Goal: Complete application form

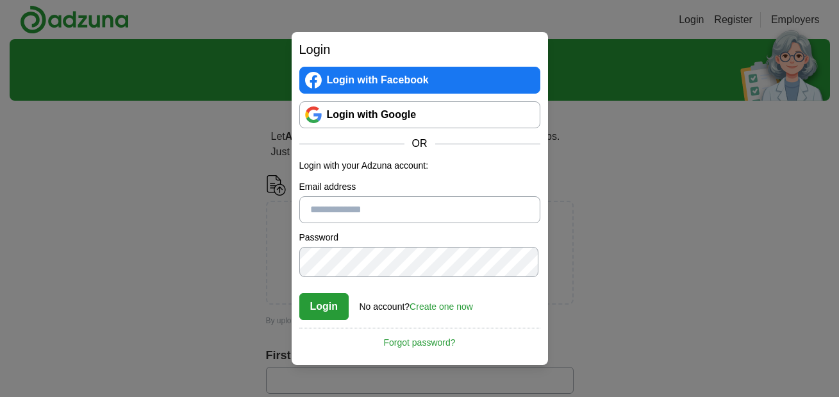
click at [361, 106] on link "Login with Google" at bounding box center [419, 114] width 241 height 27
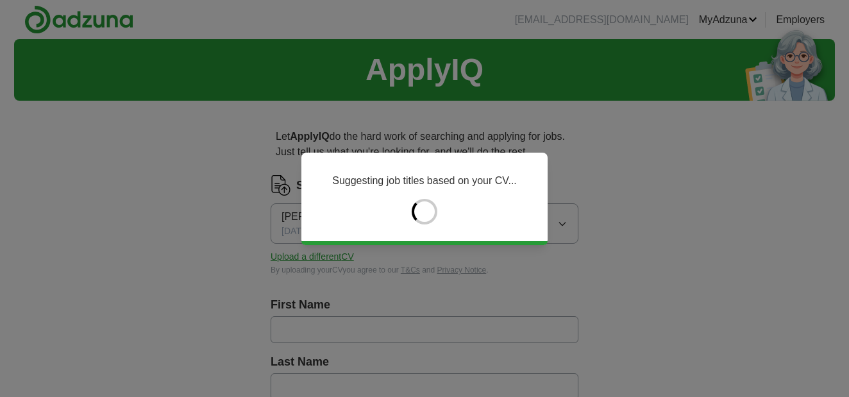
type input "********"
type input "*******"
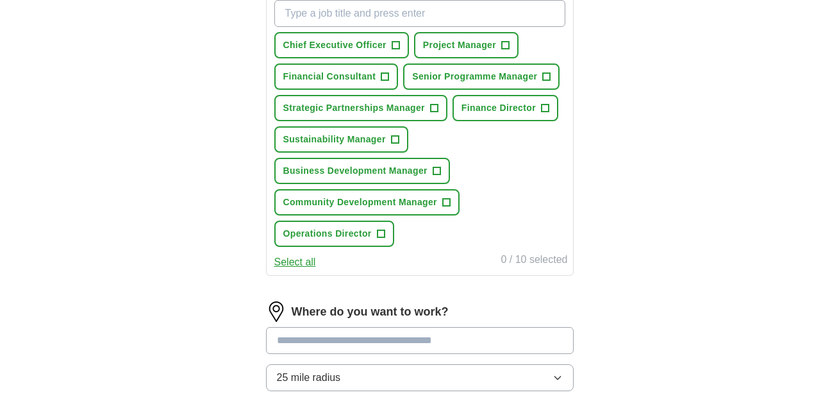
scroll to position [489, 0]
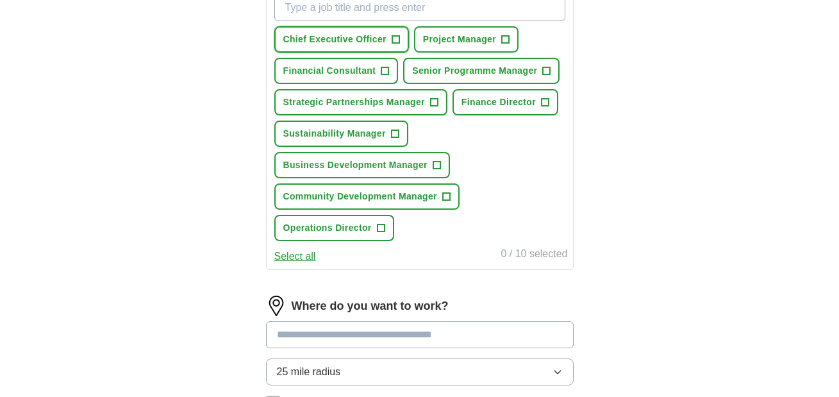
click at [378, 46] on span "Chief Executive Officer" at bounding box center [334, 39] width 103 height 13
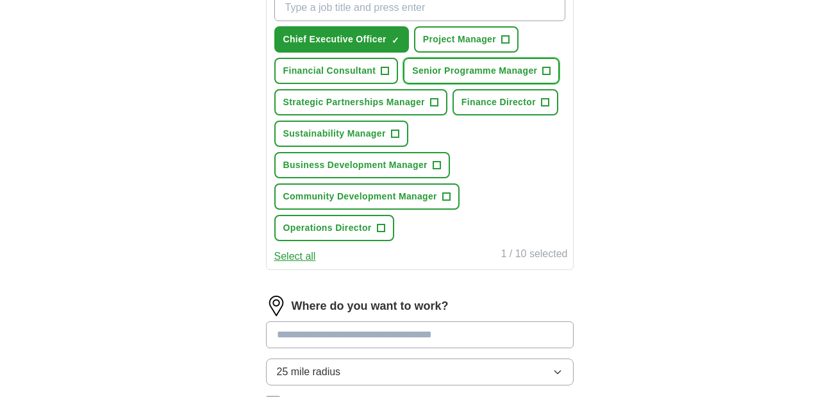
click at [412, 78] on span "Senior Programme Manager" at bounding box center [474, 70] width 125 height 13
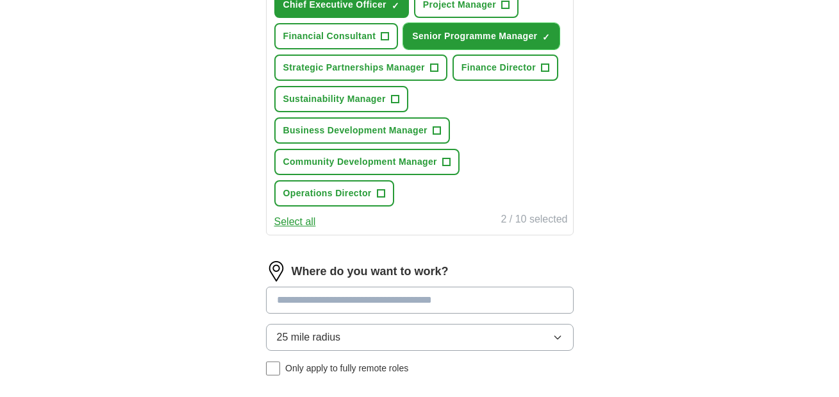
scroll to position [524, 0]
click at [386, 105] on span "Sustainability Manager" at bounding box center [334, 98] width 103 height 13
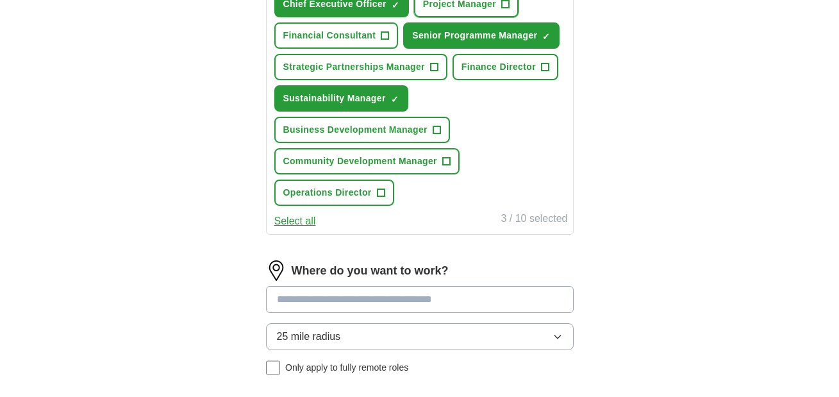
click at [462, 11] on span "Project Manager" at bounding box center [459, 3] width 73 height 13
click at [292, 74] on span "Strategic Partnerships Manager" at bounding box center [354, 66] width 142 height 13
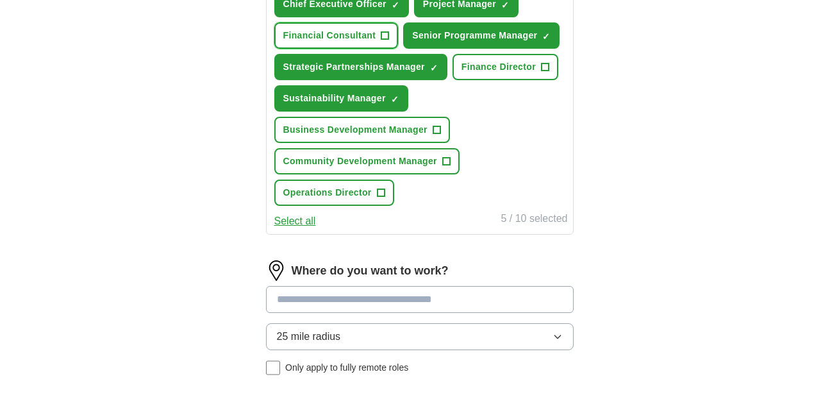
click at [294, 42] on span "Financial Consultant" at bounding box center [329, 35] width 93 height 13
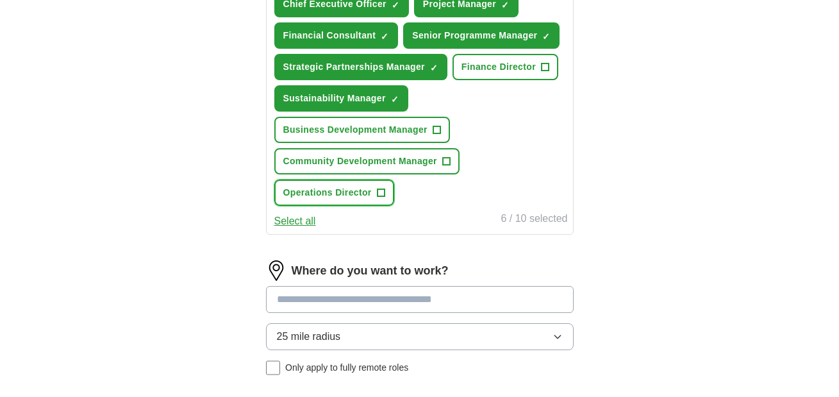
click at [335, 206] on button "Operations Director +" at bounding box center [334, 193] width 120 height 26
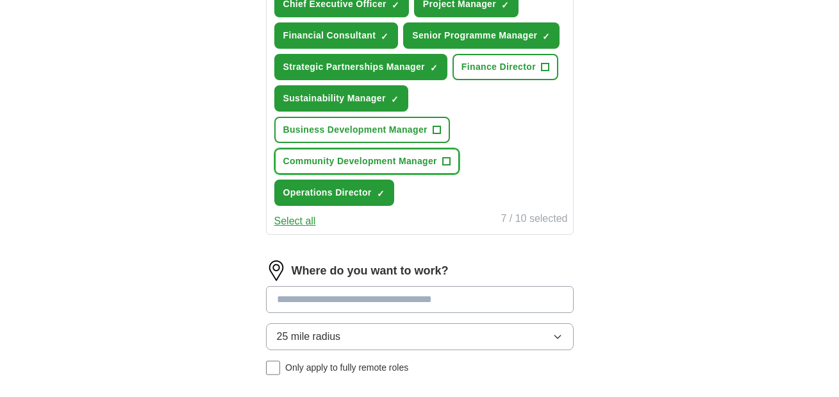
click at [311, 168] on span "Community Development Manager" at bounding box center [360, 161] width 154 height 13
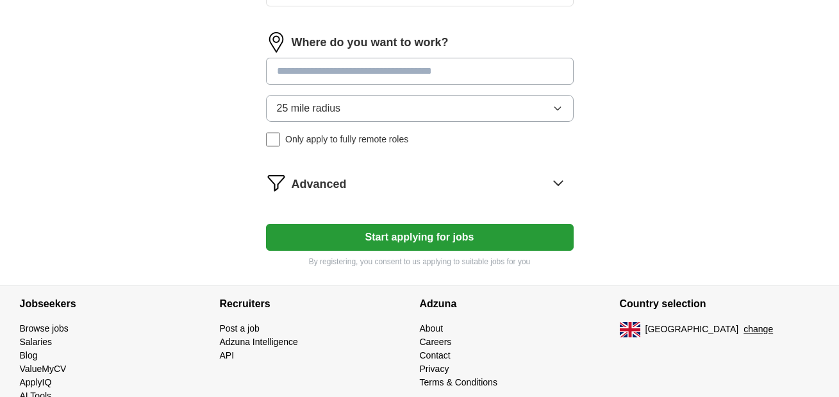
scroll to position [753, 0]
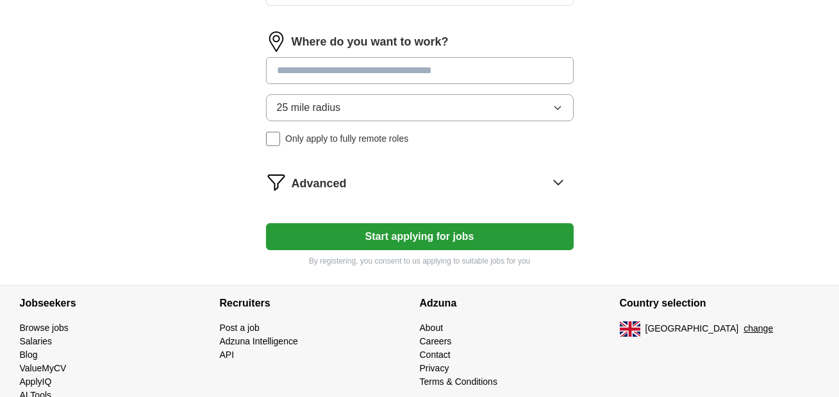
click at [312, 84] on input at bounding box center [420, 70] width 308 height 27
type input "******"
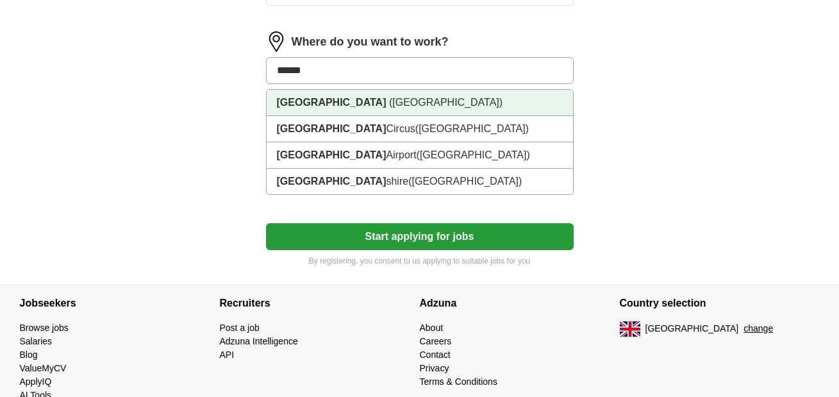
click at [302, 108] on strong "[GEOGRAPHIC_DATA]" at bounding box center [332, 102] width 110 height 11
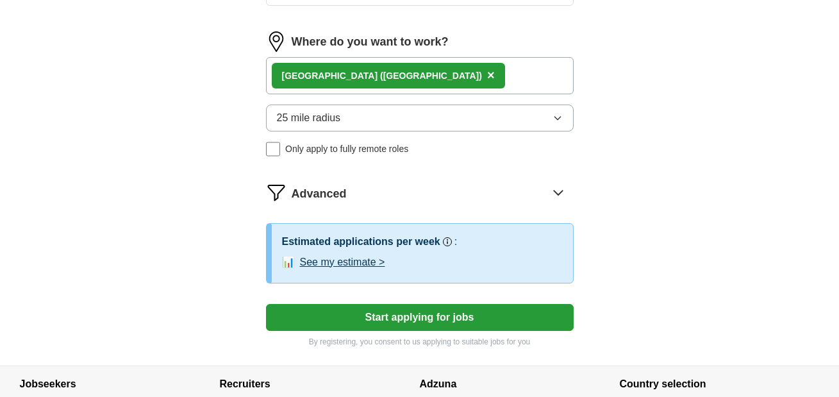
click at [308, 126] on span "25 mile radius" at bounding box center [309, 117] width 64 height 15
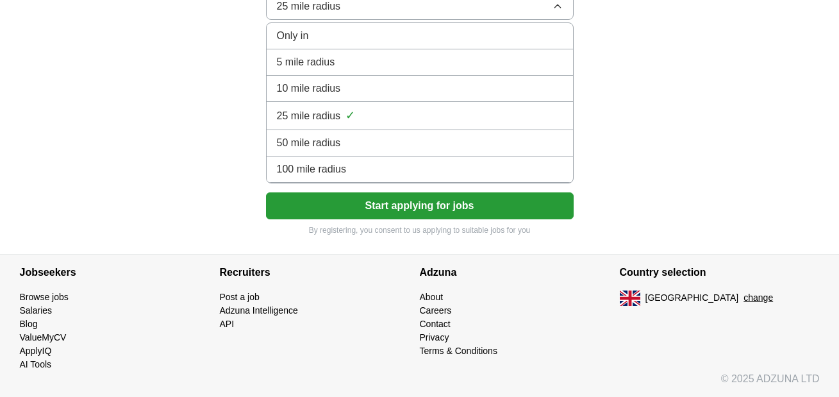
scroll to position [908, 0]
click at [297, 96] on span "10 mile radius" at bounding box center [309, 88] width 64 height 15
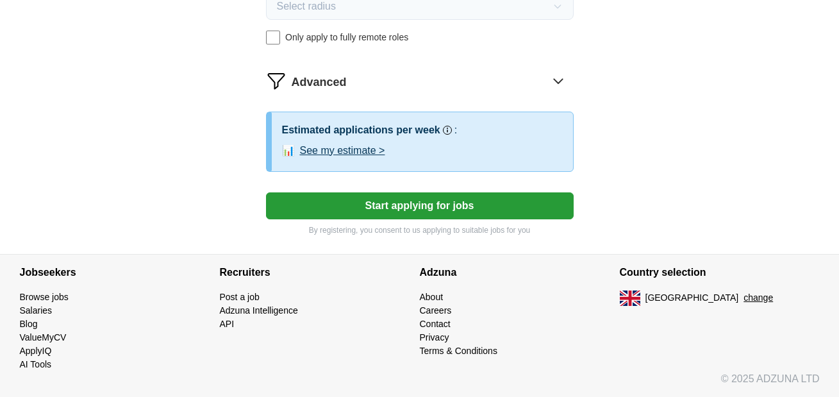
click at [317, 91] on span "Advanced" at bounding box center [319, 82] width 55 height 17
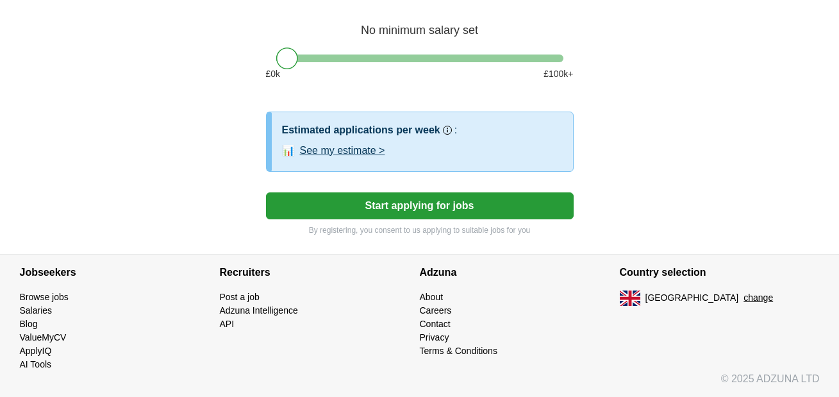
scroll to position [1052, 0]
drag, startPoint x: 281, startPoint y: 171, endPoint x: 354, endPoint y: 175, distance: 73.2
click at [354, 69] on div at bounding box center [360, 58] width 22 height 22
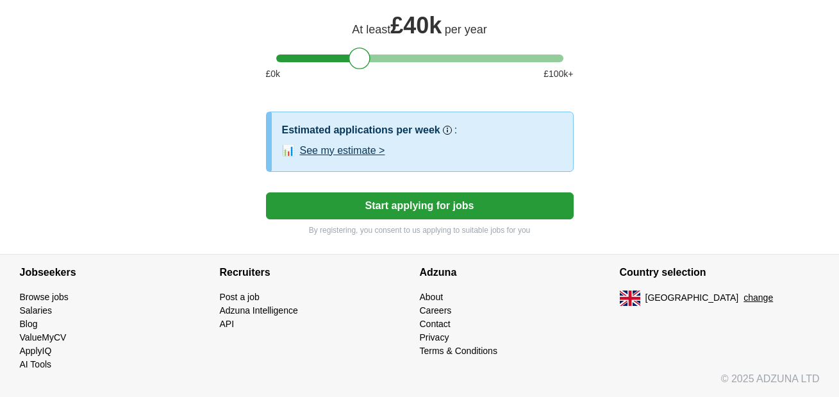
click at [339, 143] on button "See my estimate >" at bounding box center [342, 150] width 85 height 15
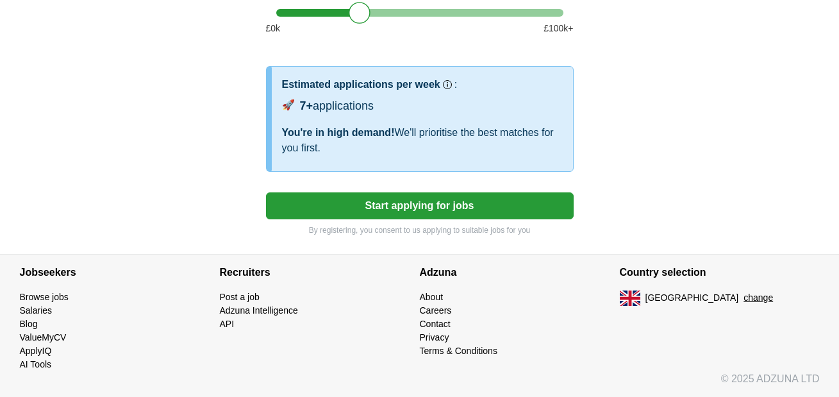
click at [364, 219] on button "Start applying for jobs" at bounding box center [420, 205] width 308 height 27
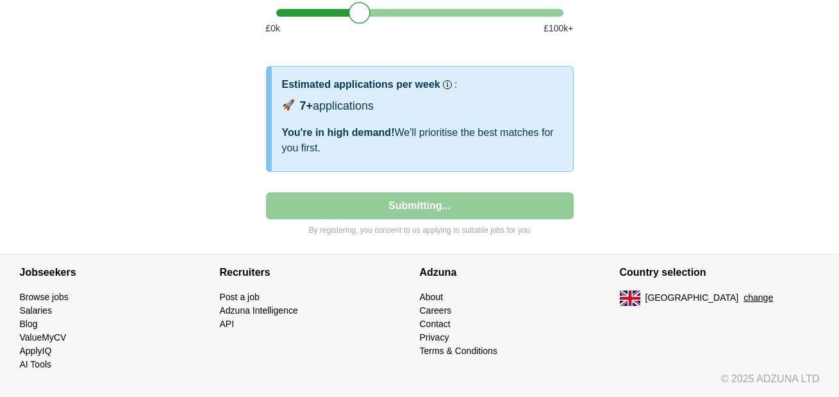
select select "**"
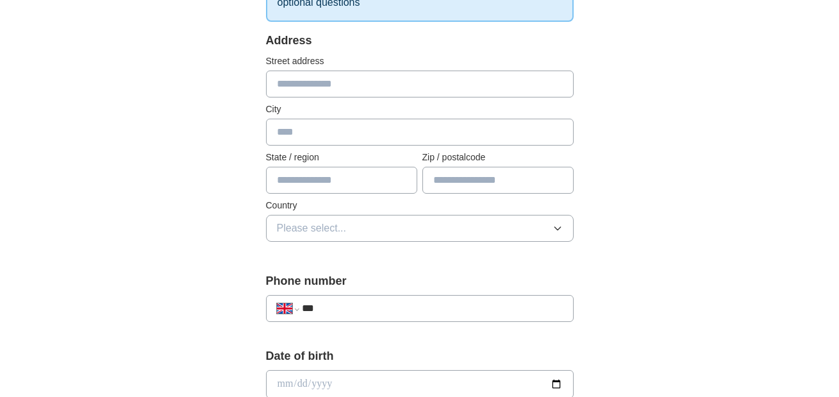
scroll to position [259, 0]
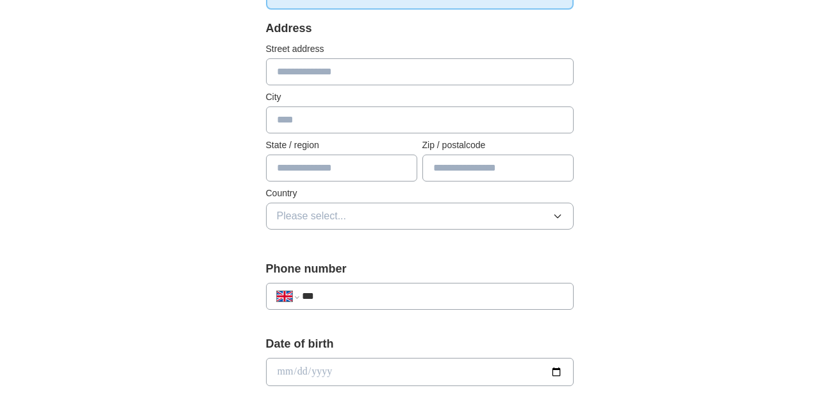
click at [328, 133] on input "text" at bounding box center [420, 119] width 308 height 27
type input "**********"
type input "*******"
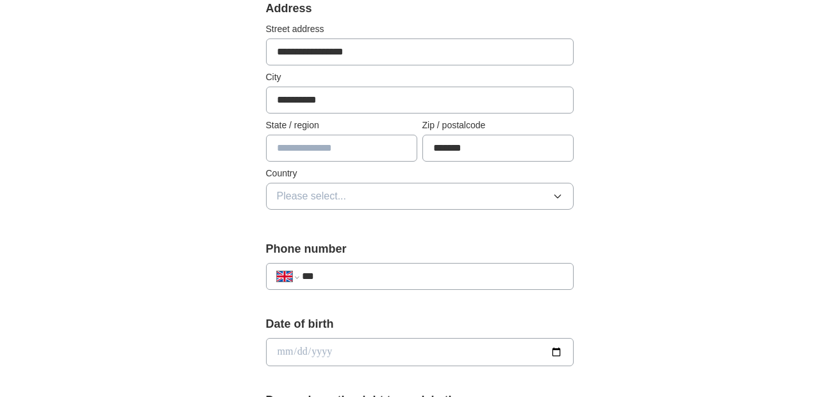
scroll to position [294, 0]
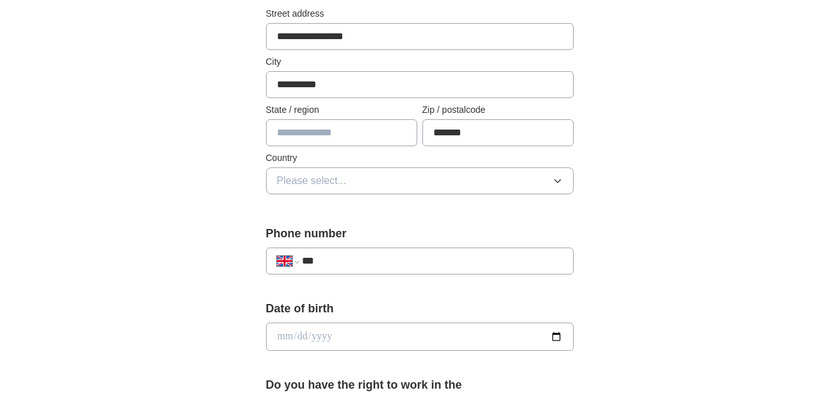
click at [272, 146] on input "text" at bounding box center [341, 132] width 151 height 27
type input "**********"
click at [328, 189] on span "Please select..." at bounding box center [312, 180] width 70 height 15
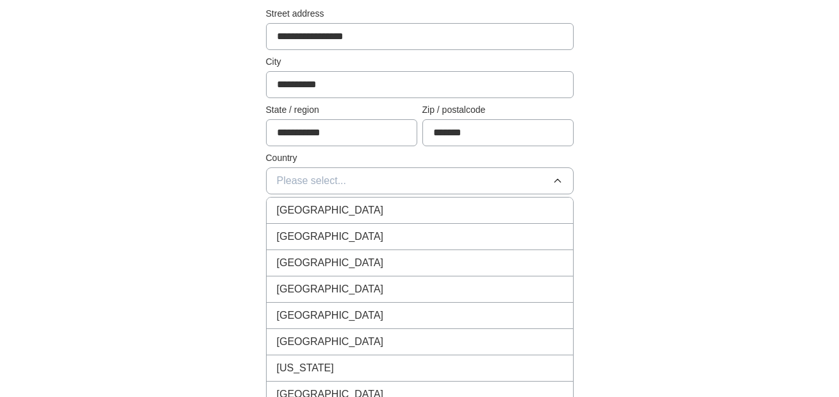
click at [333, 218] on span "[GEOGRAPHIC_DATA]" at bounding box center [330, 210] width 107 height 15
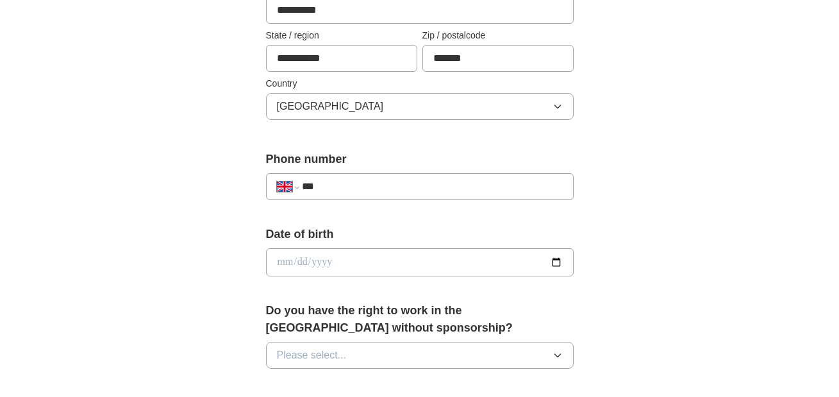
scroll to position [374, 0]
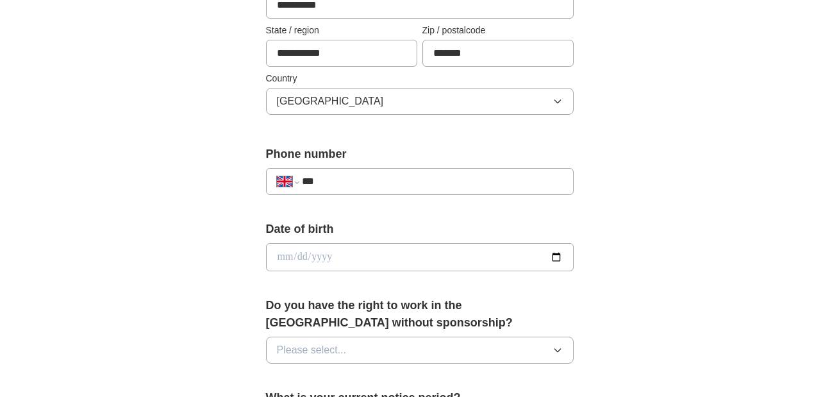
click at [390, 189] on input "***" at bounding box center [432, 181] width 260 height 15
type input "**********"
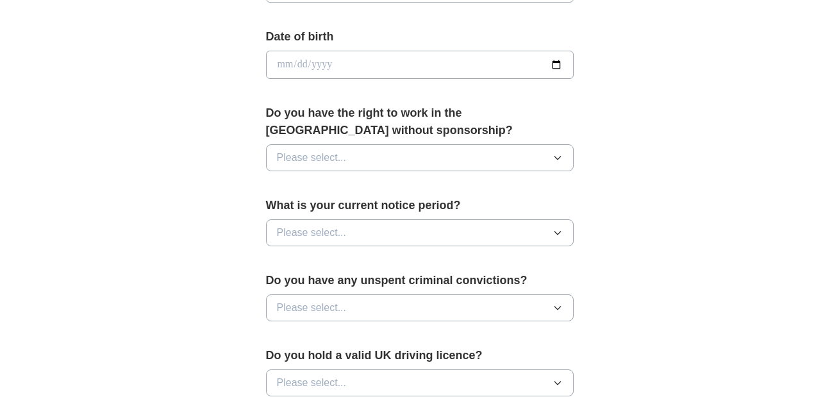
scroll to position [569, 0]
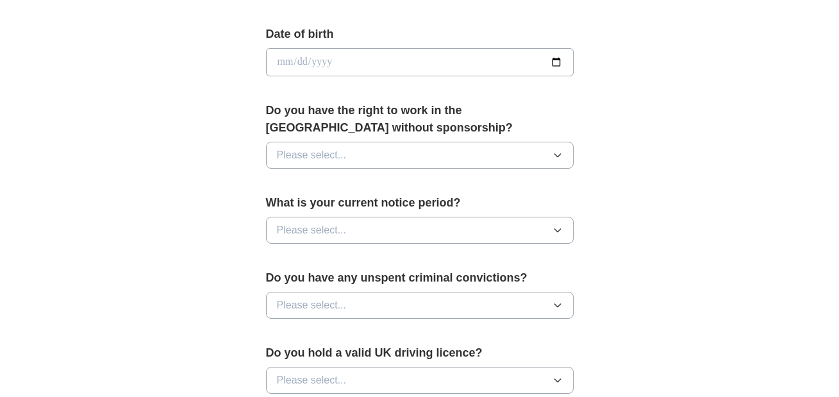
click at [347, 163] on span "Please select..." at bounding box center [312, 154] width 70 height 15
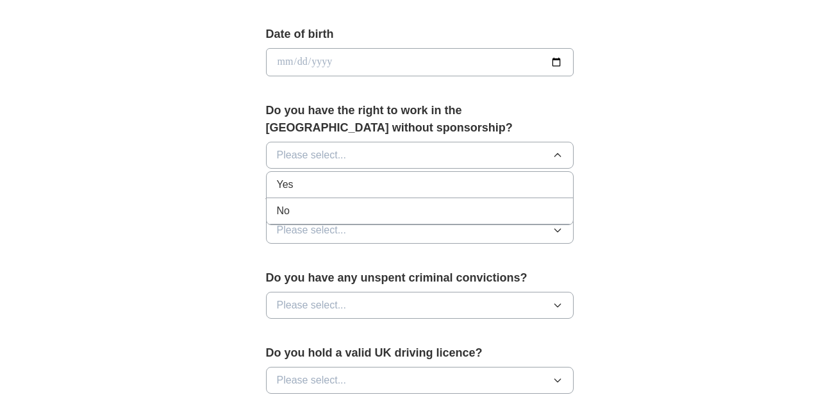
click at [324, 198] on li "Yes" at bounding box center [420, 185] width 306 height 26
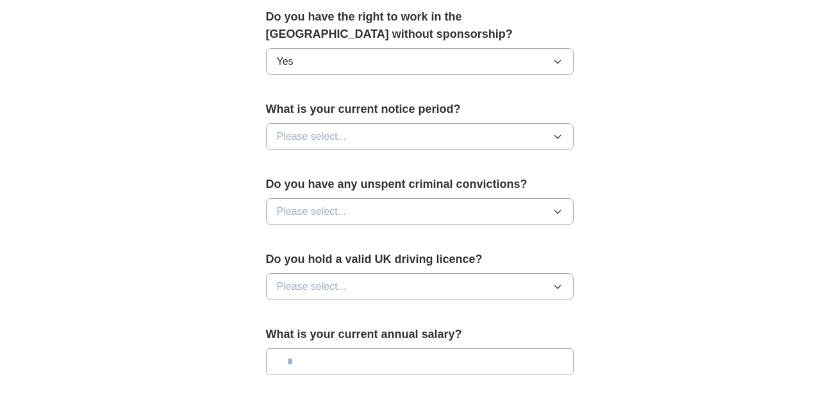
scroll to position [663, 0]
click at [311, 144] on span "Please select..." at bounding box center [312, 135] width 70 height 15
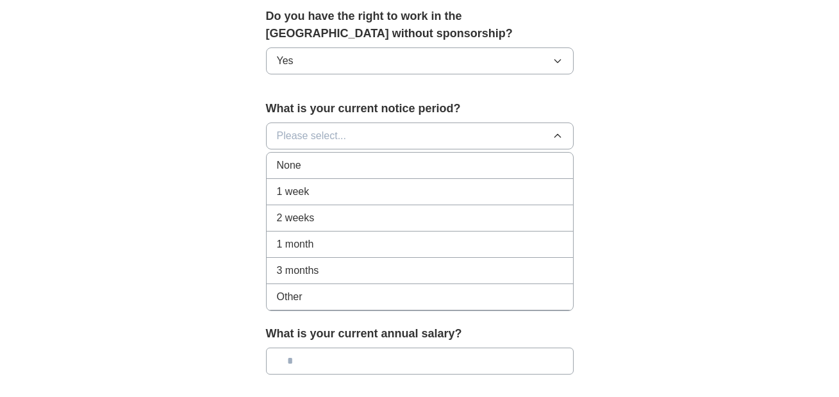
click at [321, 252] on div "1 month" at bounding box center [420, 244] width 286 height 15
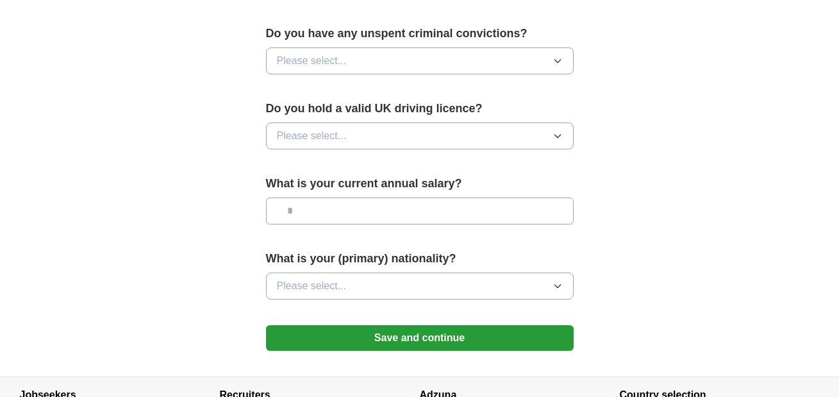
scroll to position [828, 0]
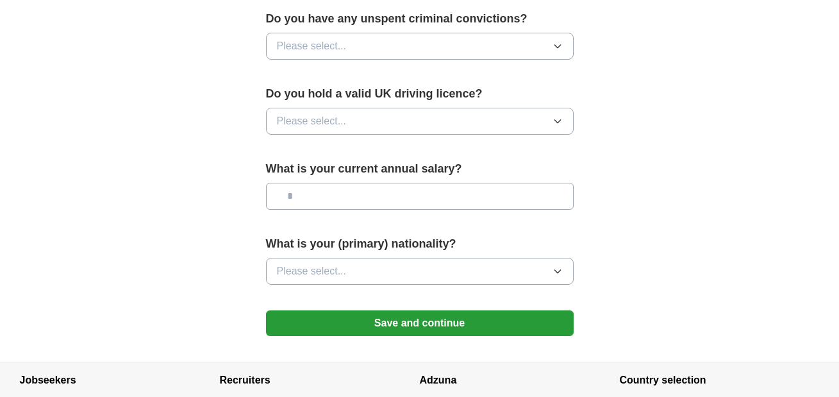
click at [274, 60] on button "Please select..." at bounding box center [420, 46] width 308 height 27
click at [279, 110] on span "No" at bounding box center [283, 101] width 13 height 15
click at [316, 129] on span "Please select..." at bounding box center [312, 120] width 70 height 15
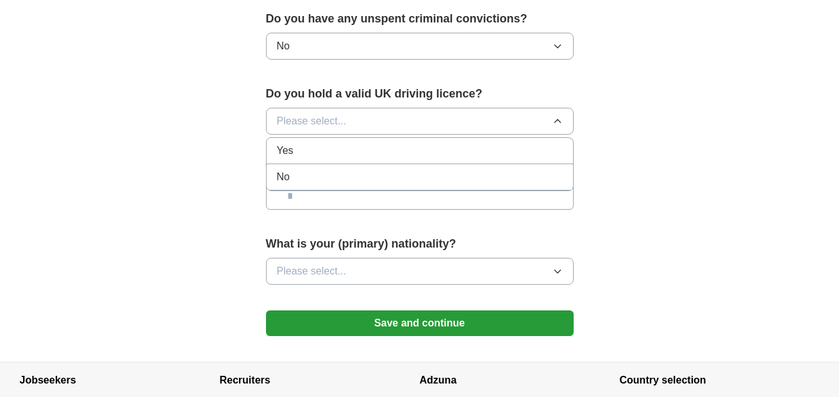
click at [308, 185] on div "No" at bounding box center [420, 176] width 286 height 15
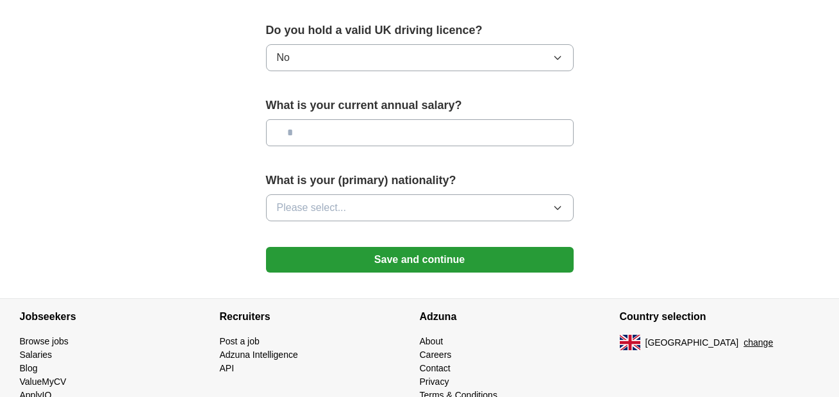
scroll to position [957, 0]
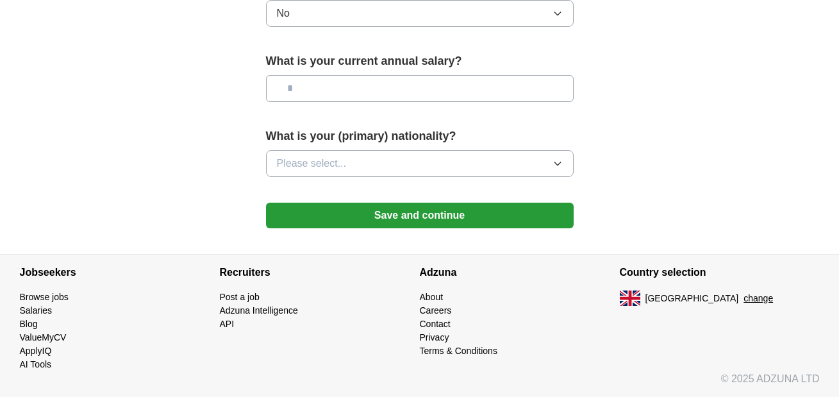
click at [298, 171] on span "Please select..." at bounding box center [312, 163] width 70 height 15
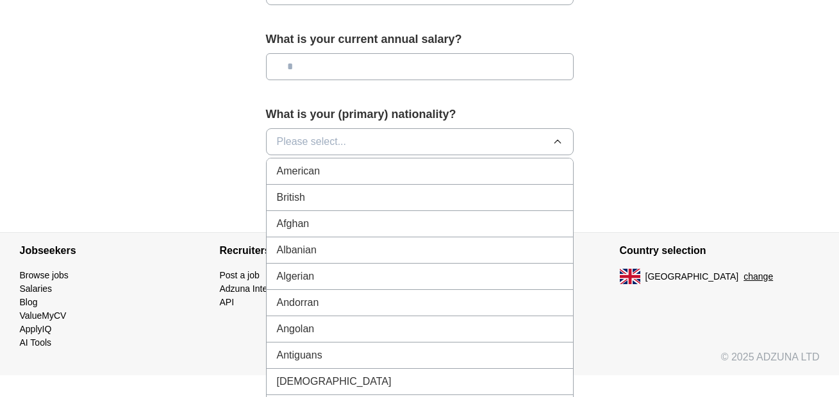
click at [289, 205] on span "British" at bounding box center [291, 197] width 28 height 15
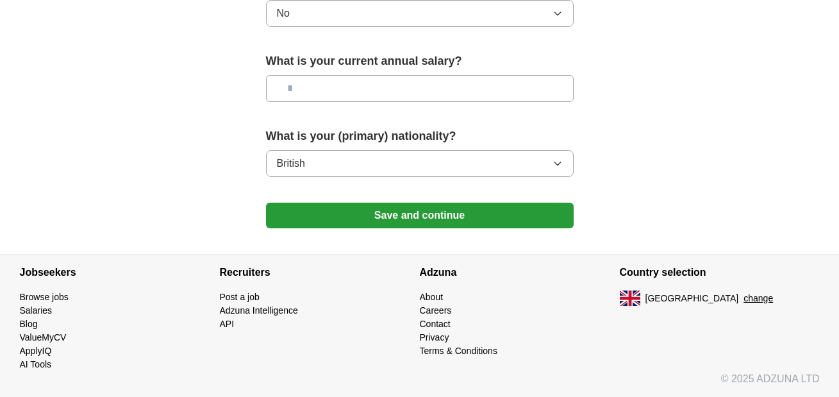
click at [334, 228] on button "Save and continue" at bounding box center [420, 216] width 308 height 26
